Goal: Task Accomplishment & Management: Manage account settings

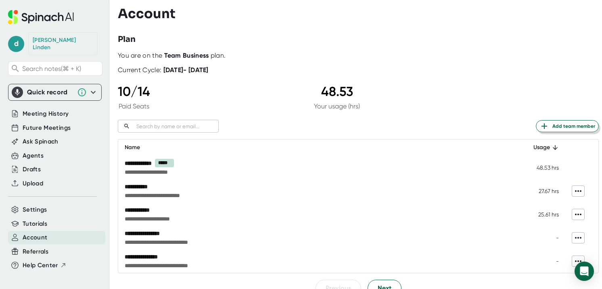
click at [585, 125] on span "Add team member" at bounding box center [567, 126] width 56 height 10
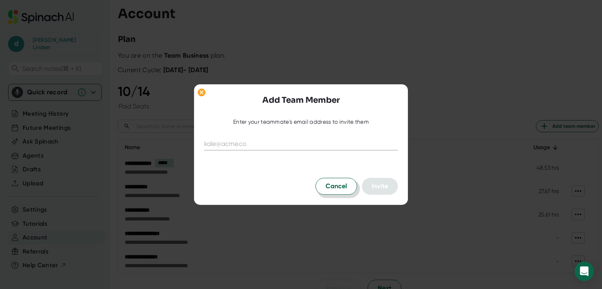
click at [336, 188] on span "Cancel" at bounding box center [336, 187] width 21 height 10
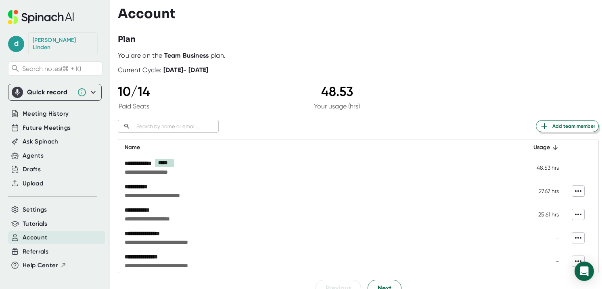
click at [584, 132] on button "Add team member" at bounding box center [567, 126] width 63 height 12
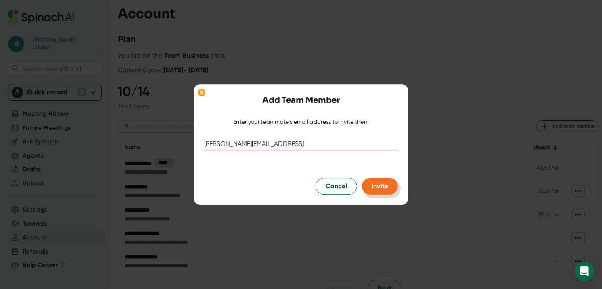
type input "[PERSON_NAME][EMAIL_ADDRESS]"
click at [375, 190] on span "Invite" at bounding box center [380, 186] width 17 height 8
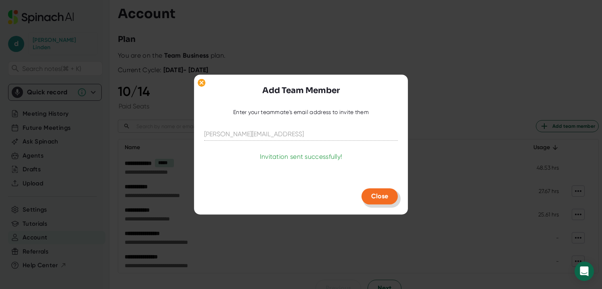
click at [382, 198] on span "Close" at bounding box center [379, 196] width 17 height 8
